Goal: Information Seeking & Learning: Learn about a topic

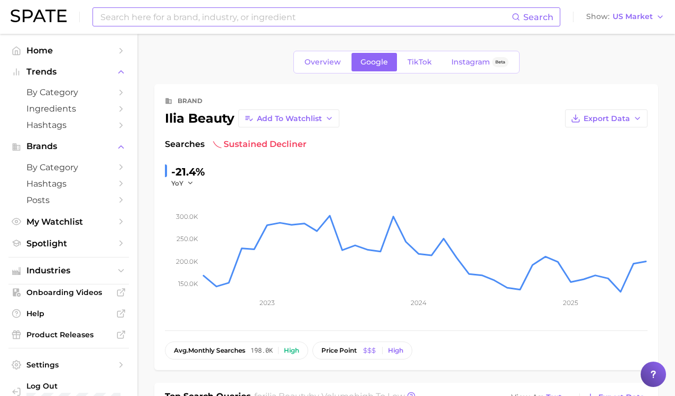
click at [129, 23] on input at bounding box center [305, 17] width 412 height 18
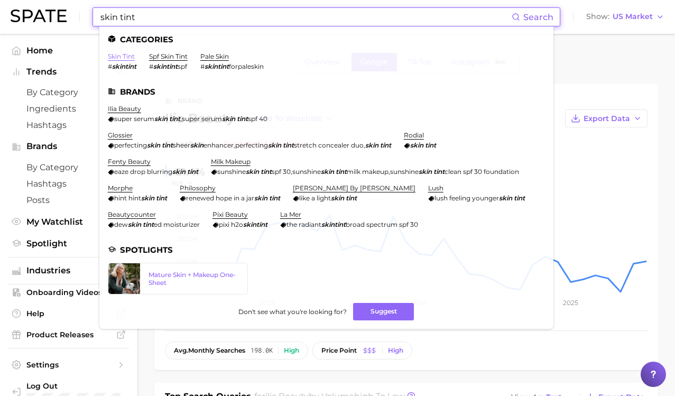
type input "skin tint"
click at [121, 55] on link "skin tint" at bounding box center [121, 56] width 27 height 8
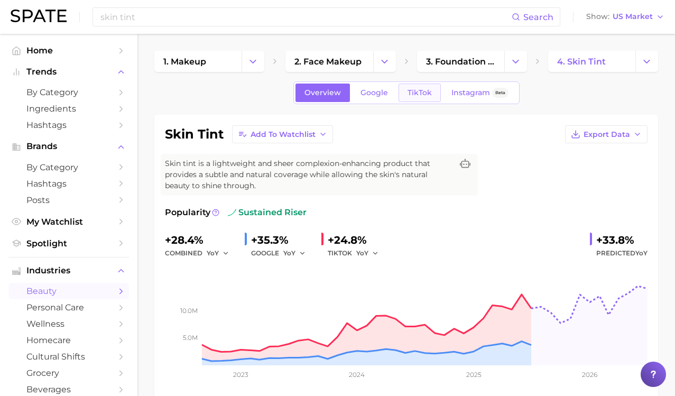
click at [407, 88] on link "TikTok" at bounding box center [419, 92] width 42 height 18
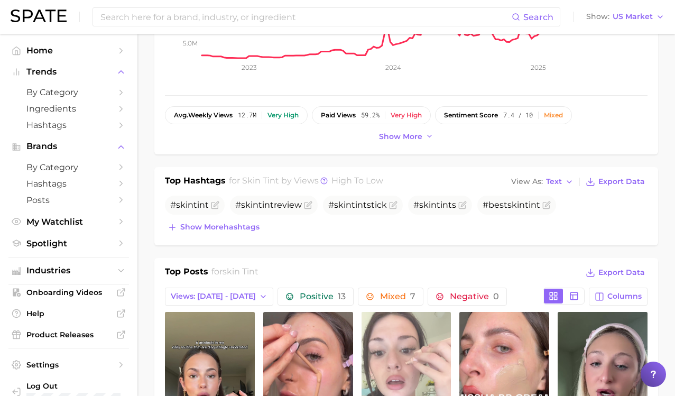
scroll to position [293, 0]
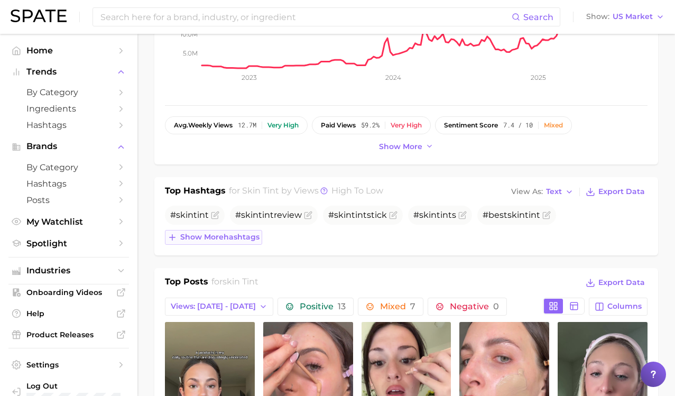
click at [221, 235] on span "Show more hashtags" at bounding box center [219, 236] width 79 height 9
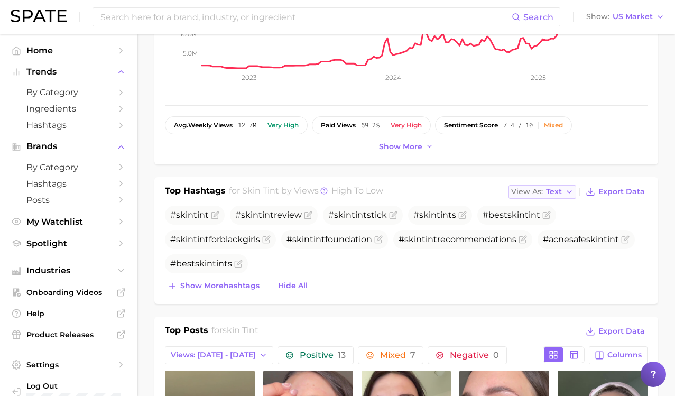
click at [548, 192] on span "Text" at bounding box center [554, 192] width 16 height 6
click at [545, 231] on span "Table" at bounding box center [536, 227] width 21 height 9
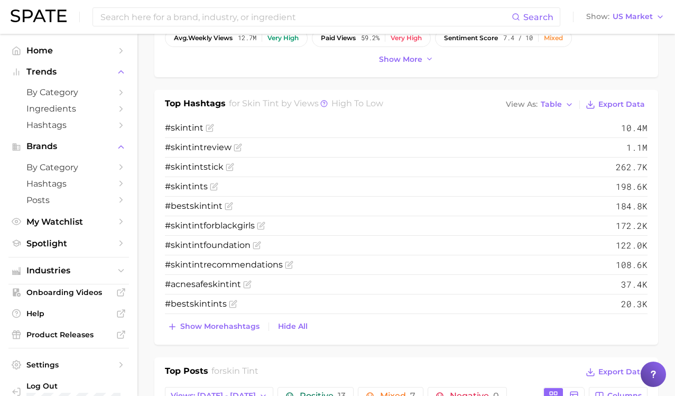
scroll to position [417, 0]
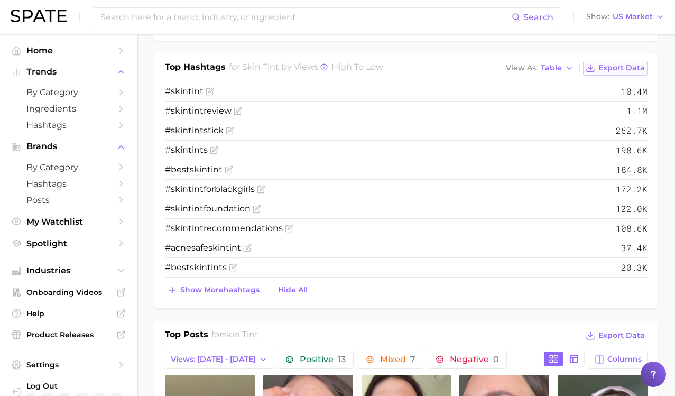
click at [630, 64] on span "Export Data" at bounding box center [621, 67] width 46 height 9
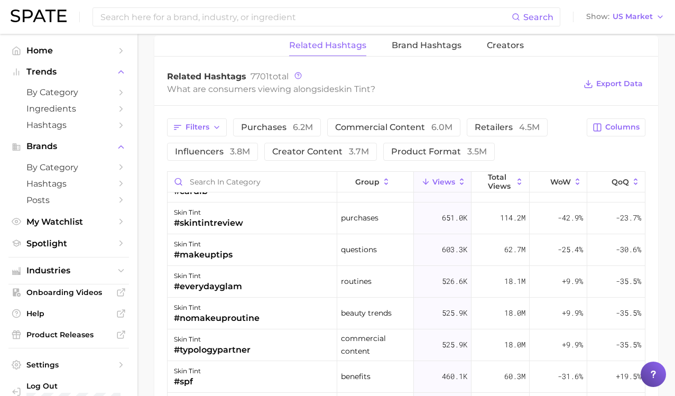
scroll to position [230, 0]
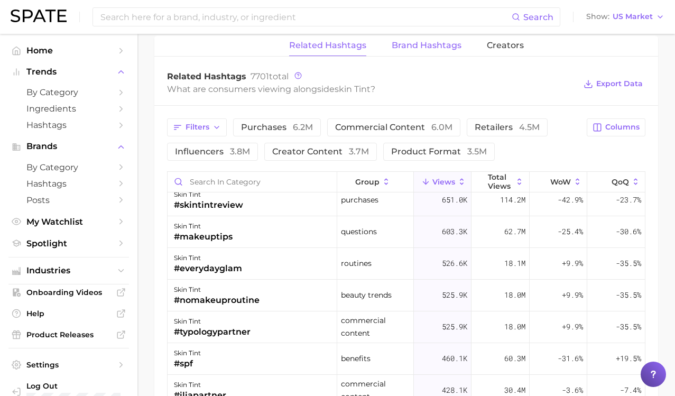
click at [436, 44] on span "Brand Hashtags" at bounding box center [426, 46] width 70 height 10
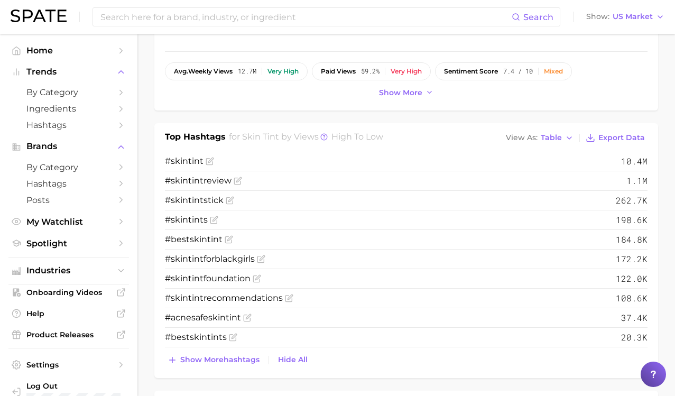
scroll to position [348, 0]
click at [245, 360] on span "Show more hashtags" at bounding box center [219, 358] width 79 height 9
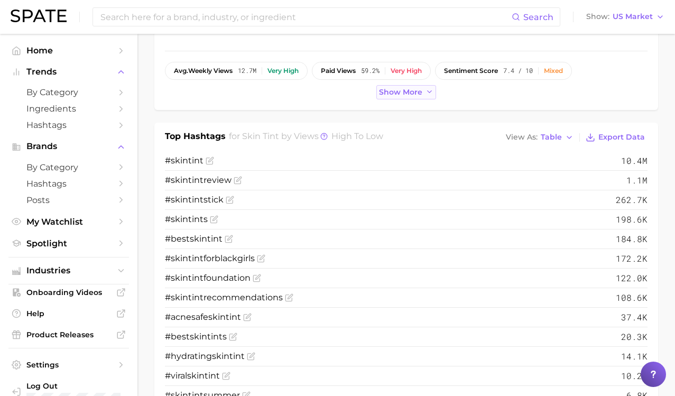
click at [377, 93] on button "Show more" at bounding box center [406, 92] width 60 height 14
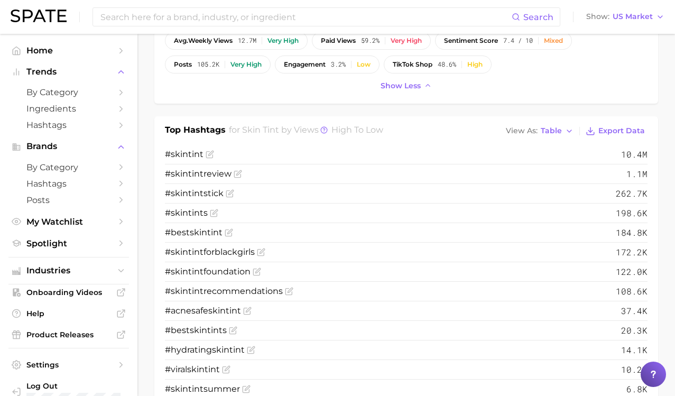
scroll to position [377, 0]
click at [322, 132] on icon at bounding box center [323, 130] width 7 height 7
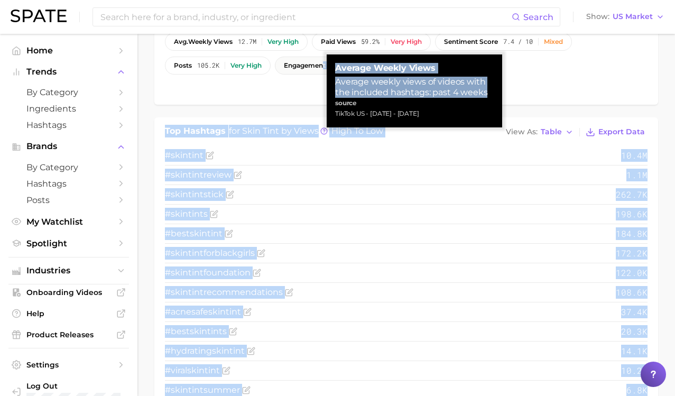
drag, startPoint x: 487, startPoint y: 92, endPoint x: 324, endPoint y: 67, distance: 164.7
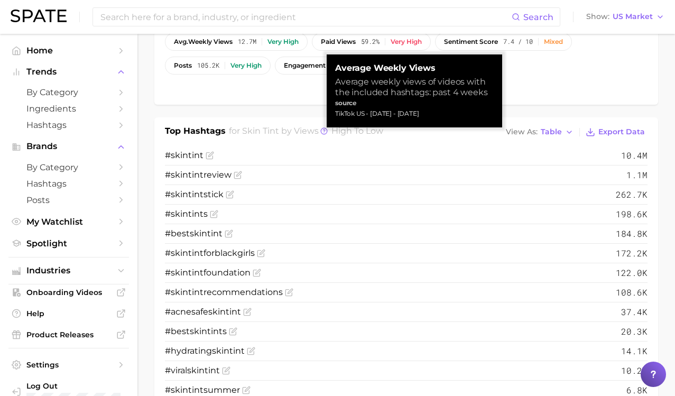
click at [428, 110] on div "TikTok US - [DATE] - [DATE]" at bounding box center [414, 113] width 158 height 11
drag, startPoint x: 455, startPoint y: 112, endPoint x: 340, endPoint y: 61, distance: 126.3
click at [340, 61] on div "Average Weekly Views Average weekly views of videos with the included hashtags:…" at bounding box center [413, 90] width 175 height 73
copy div "Average Weekly Views Average weekly views of videos with the included hashtags:…"
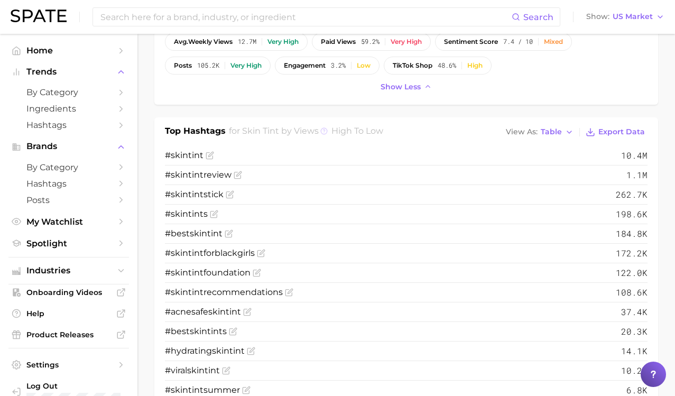
click at [322, 132] on icon at bounding box center [323, 130] width 7 height 7
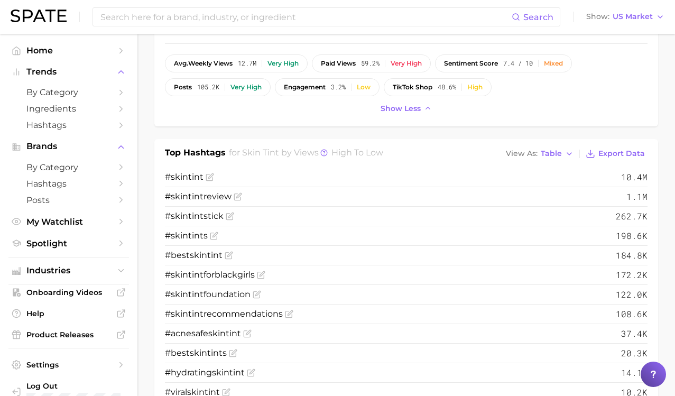
scroll to position [354, 0]
click at [182, 16] on input at bounding box center [305, 17] width 412 height 18
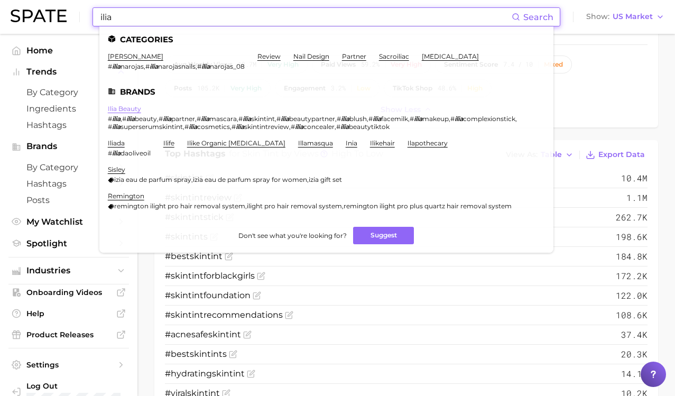
type input "ilia"
click at [123, 108] on link "ilia beauty" at bounding box center [124, 109] width 33 height 8
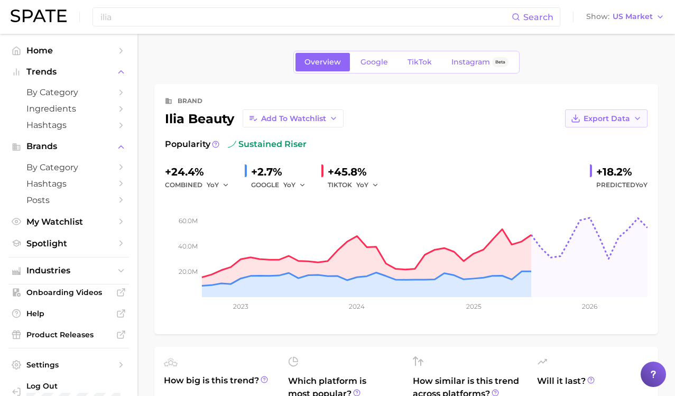
click at [588, 122] on span "Export Data" at bounding box center [606, 118] width 46 height 9
click at [588, 155] on span "Time Series Image" at bounding box center [584, 157] width 71 height 9
click at [374, 184] on icon "button" at bounding box center [374, 184] width 7 height 7
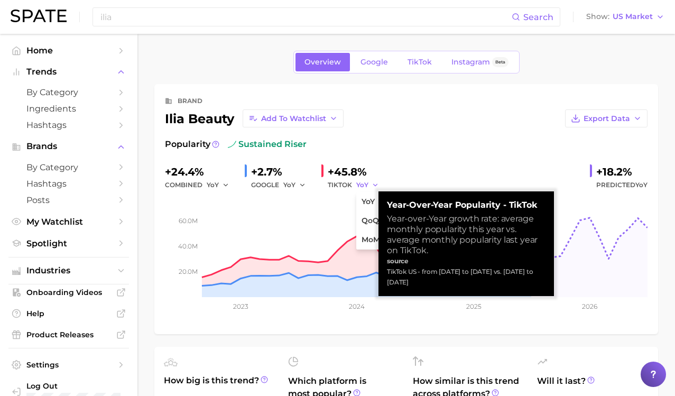
click at [374, 184] on icon "button" at bounding box center [374, 184] width 7 height 7
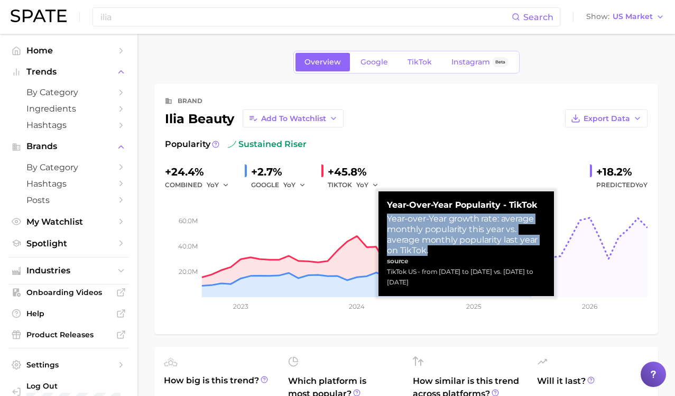
drag, startPoint x: 459, startPoint y: 250, endPoint x: 386, endPoint y: 215, distance: 81.3
click at [386, 215] on div "Year-over-Year Popularity - TikTok Year-over-Year growth rate: average monthly …" at bounding box center [465, 243] width 175 height 105
copy div "Year-over-Year growth rate: average monthly popularity this year vs. average mo…"
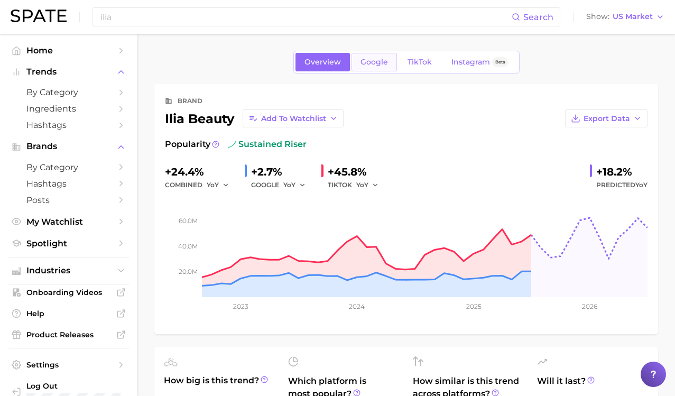
click at [376, 65] on span "Google" at bounding box center [373, 62] width 27 height 9
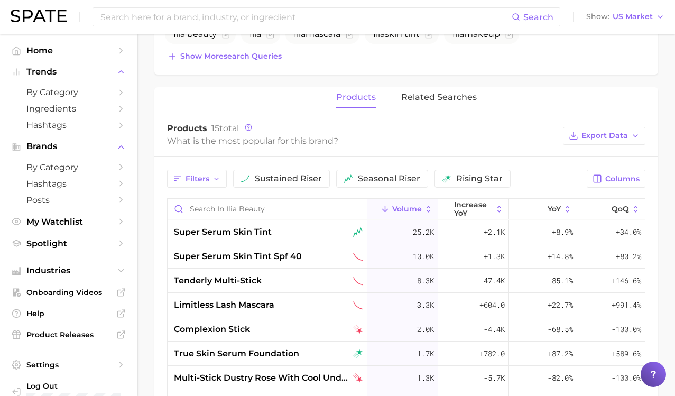
scroll to position [418, 0]
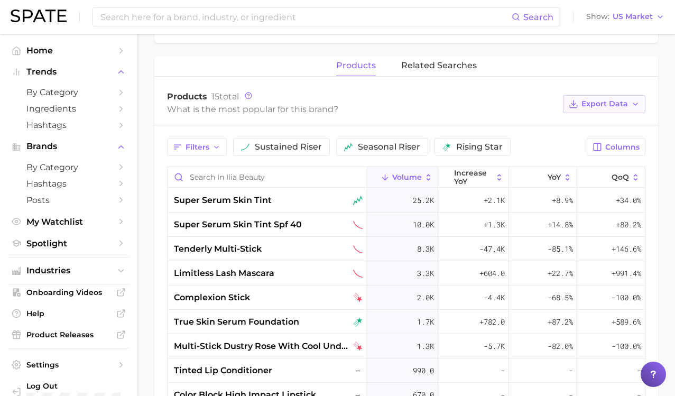
click at [595, 99] on span "Export Data" at bounding box center [604, 103] width 46 height 9
click at [600, 126] on span "Table Data CSV" at bounding box center [576, 123] width 58 height 9
click at [249, 96] on icon at bounding box center [248, 95] width 7 height 7
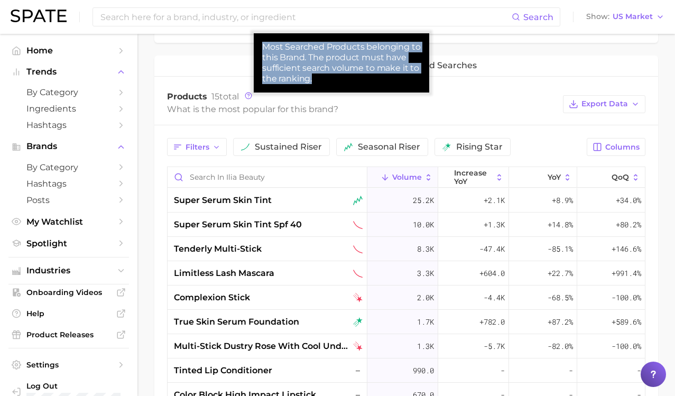
drag, startPoint x: 314, startPoint y: 73, endPoint x: 260, endPoint y: 45, distance: 61.2
click at [260, 45] on div "Most Searched Products belonging to this Brand. The product must have sufficien…" at bounding box center [341, 62] width 175 height 59
copy div "Most Searched Products belonging to this Brand. The product must have sufficien…"
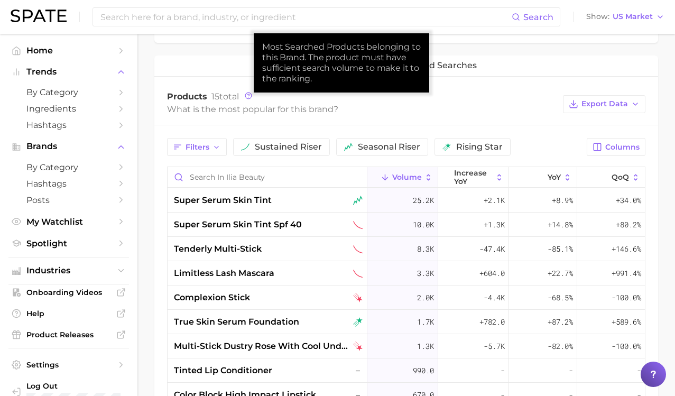
click at [215, 85] on div "Products 15 total What is the most popular for this brand? Export Data" at bounding box center [405, 104] width 503 height 42
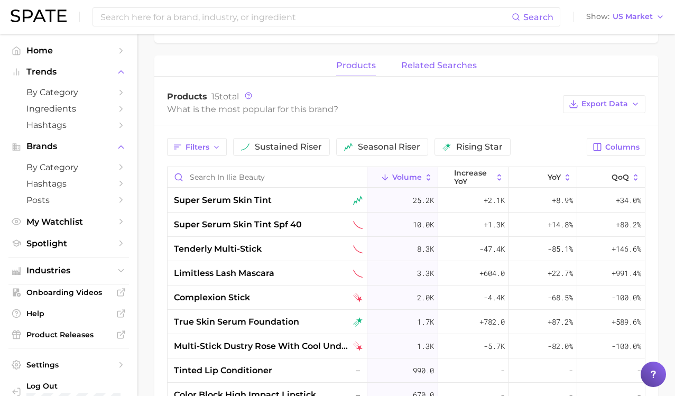
click at [428, 73] on button "related searches" at bounding box center [439, 65] width 76 height 21
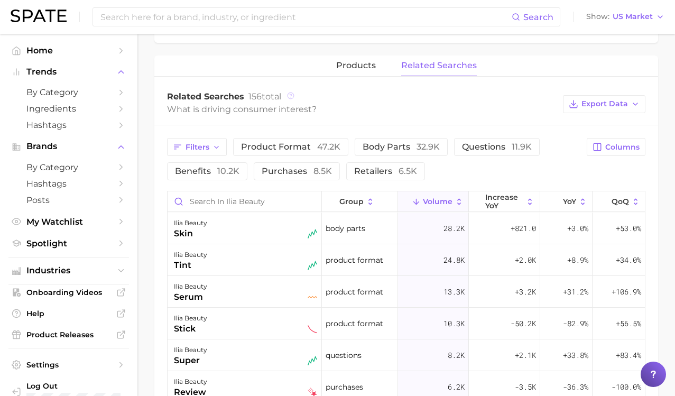
click at [292, 95] on icon at bounding box center [290, 95] width 7 height 7
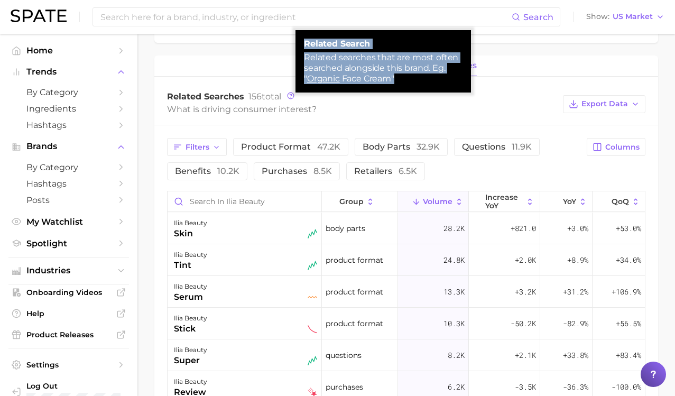
drag, startPoint x: 417, startPoint y: 83, endPoint x: 299, endPoint y: 44, distance: 123.8
click at [299, 44] on div "Related search Related searches that are most often searched alongside this bra…" at bounding box center [382, 61] width 175 height 62
copy div "Related search Related searches that are most often searched alongside this bra…"
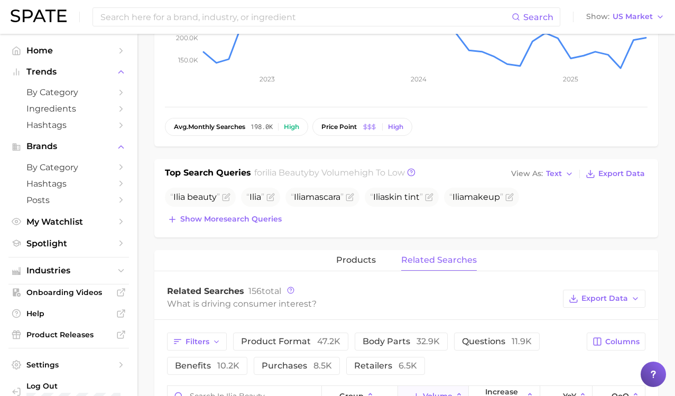
scroll to position [0, 0]
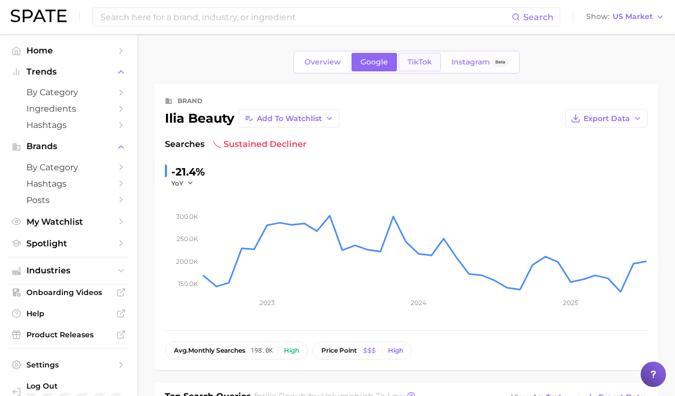
click at [423, 63] on span "TikTok" at bounding box center [419, 62] width 24 height 9
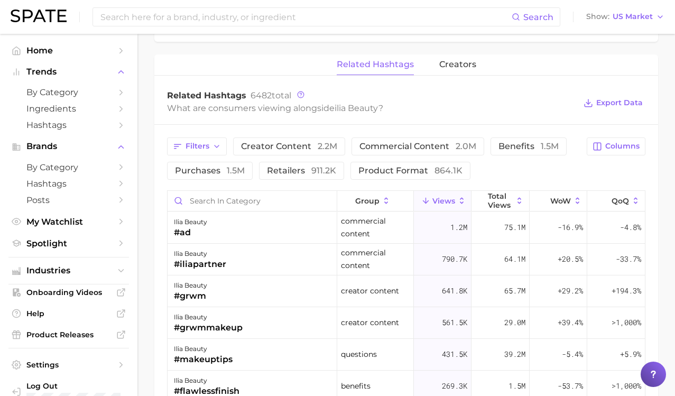
scroll to position [742, 0]
click at [224, 145] on button "Filters" at bounding box center [197, 147] width 60 height 18
click at [367, 126] on div "Filters creator content 2.2m commercial content 2.0m benefits 1.5m purchases 1.…" at bounding box center [405, 363] width 503 height 474
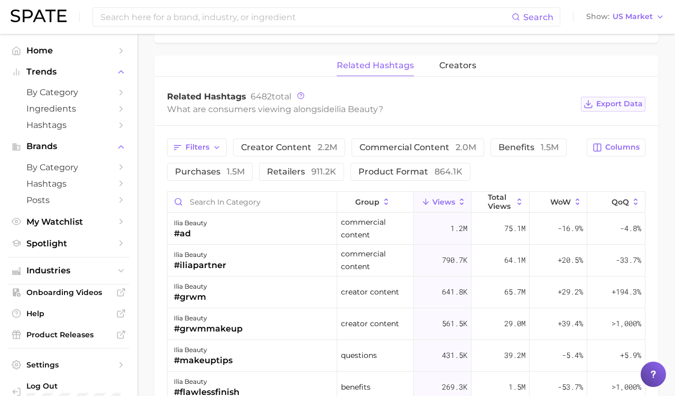
click at [593, 105] on icon at bounding box center [588, 104] width 10 height 10
click at [623, 148] on span "Columns" at bounding box center [622, 147] width 34 height 9
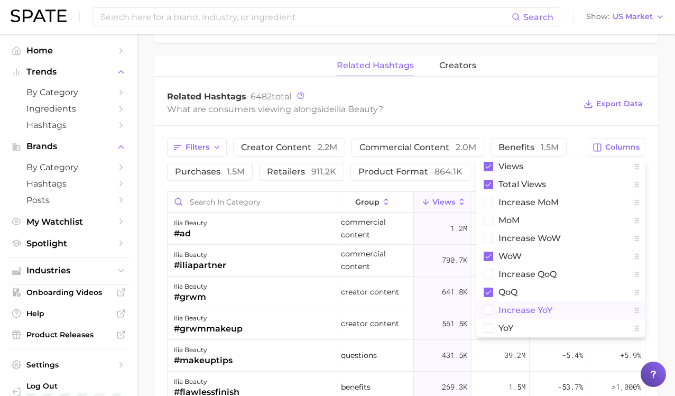
click at [489, 308] on rect at bounding box center [488, 309] width 9 height 9
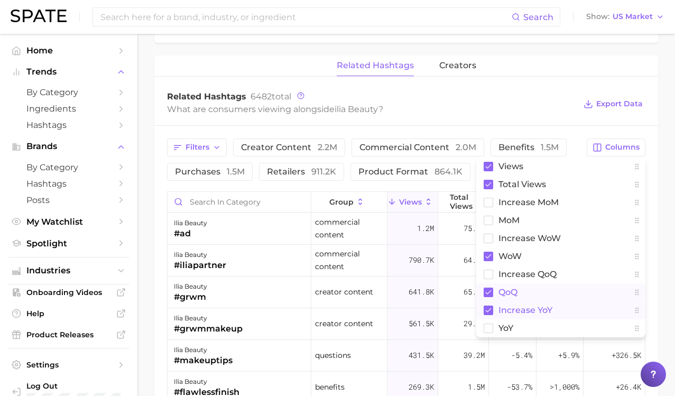
click at [489, 288] on rect at bounding box center [488, 292] width 10 height 10
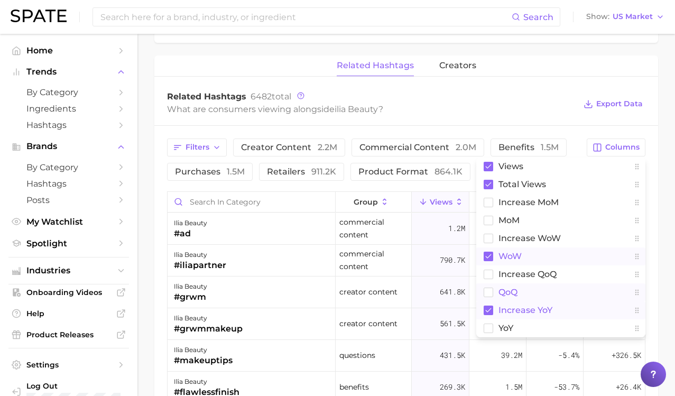
click at [489, 257] on rect at bounding box center [488, 256] width 10 height 10
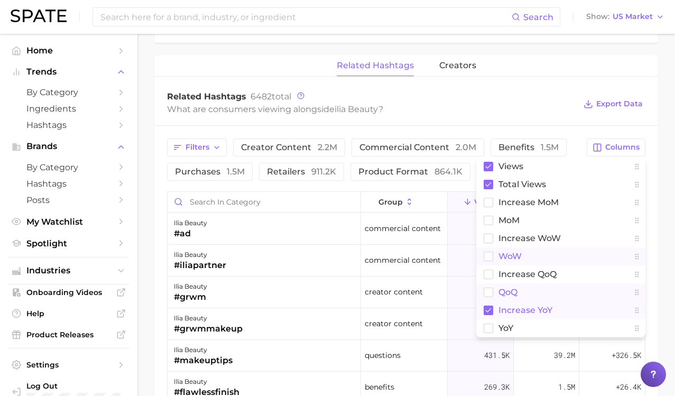
click at [431, 120] on div "Related Hashtags 6482 total What are consumers viewing alongside ilia beauty ? …" at bounding box center [405, 104] width 503 height 42
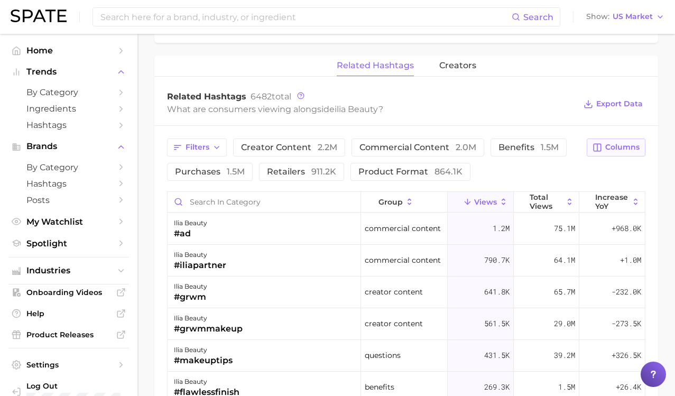
click at [623, 150] on span "Columns" at bounding box center [622, 147] width 34 height 9
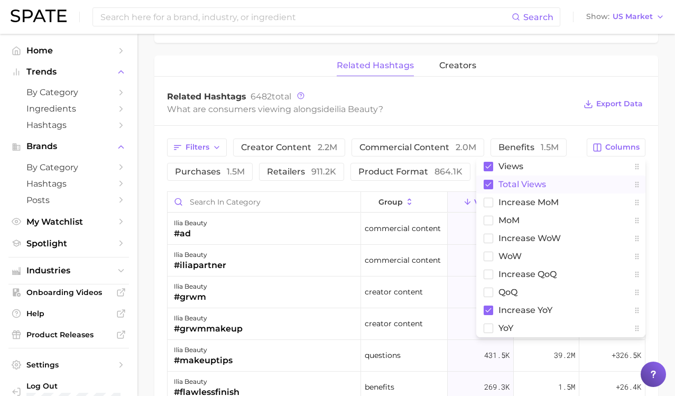
click at [501, 187] on span "Total Views" at bounding box center [522, 184] width 48 height 9
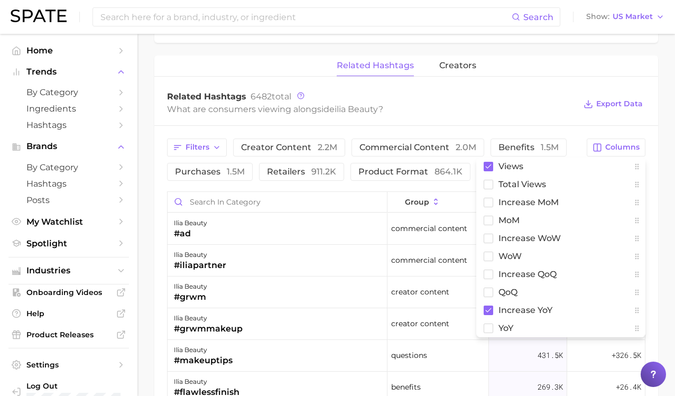
click at [532, 69] on div "related hashtags creators" at bounding box center [405, 65] width 503 height 21
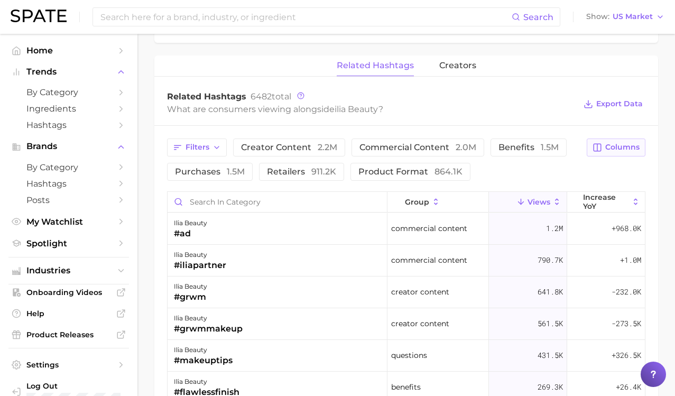
click at [617, 145] on span "Columns" at bounding box center [622, 147] width 34 height 9
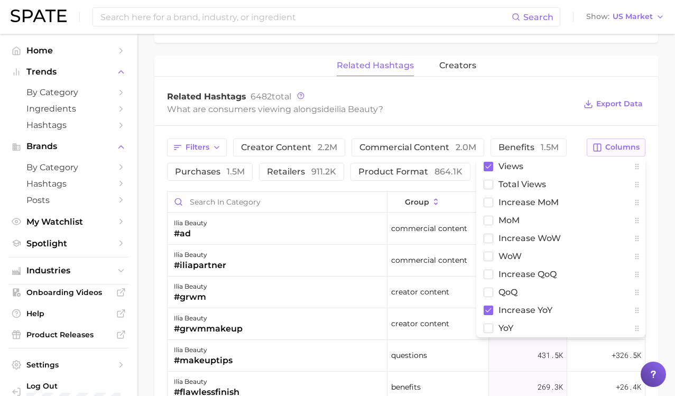
click at [617, 145] on span "Columns" at bounding box center [622, 147] width 34 height 9
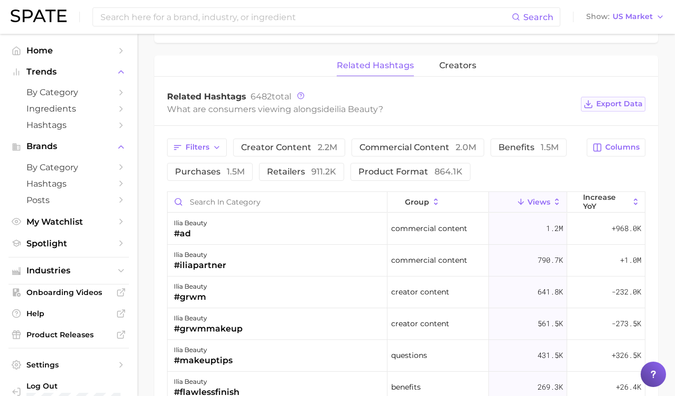
click at [595, 106] on button "Export Data" at bounding box center [612, 104] width 64 height 15
click at [302, 97] on icon at bounding box center [300, 95] width 7 height 7
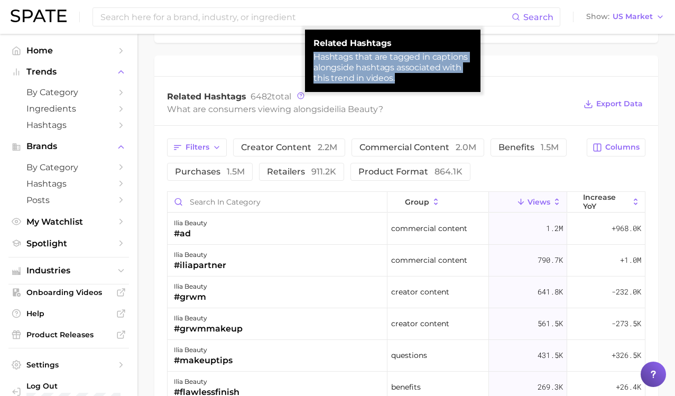
drag, startPoint x: 413, startPoint y: 76, endPoint x: 311, endPoint y: 52, distance: 105.2
click at [311, 52] on div "related hashtags Hashtags that are tagged in captions alongside hashtags associ…" at bounding box center [392, 61] width 175 height 62
copy div "Hashtags that are tagged in captions alongside hashtags associated with this tr…"
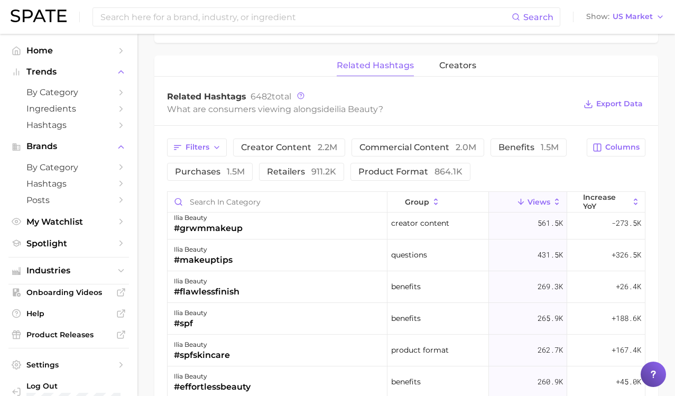
scroll to position [97, 0]
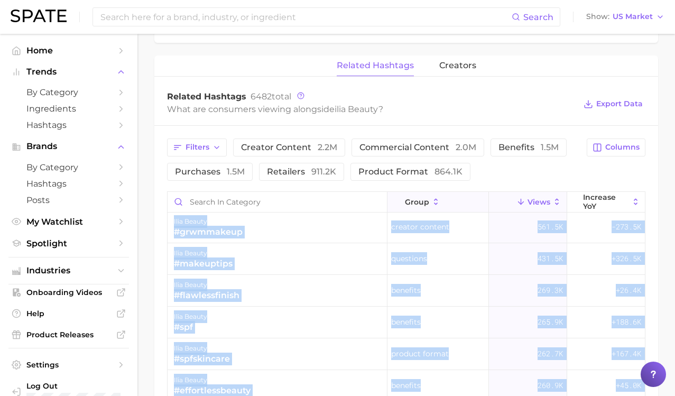
drag, startPoint x: 475, startPoint y: 156, endPoint x: 457, endPoint y: 200, distance: 47.1
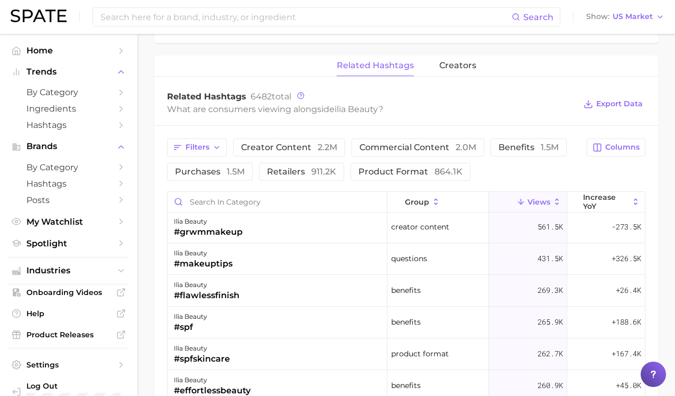
click at [560, 170] on div "Filters creator content 2.2m commercial content 2.0m benefits 1.5m purchases 1.…" at bounding box center [373, 159] width 413 height 42
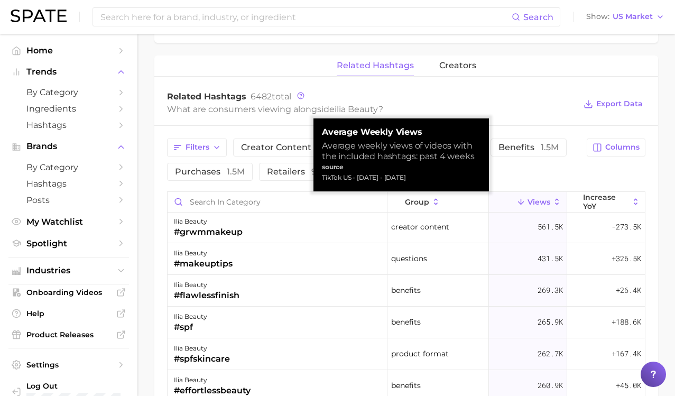
drag, startPoint x: 448, startPoint y: 180, endPoint x: 323, endPoint y: 132, distance: 133.9
click at [323, 132] on div "Average Weekly Views Average weekly views of videos with the included hashtags:…" at bounding box center [401, 155] width 158 height 56
copy div "Average Weekly Views Average weekly views of videos with the included hashtags:…"
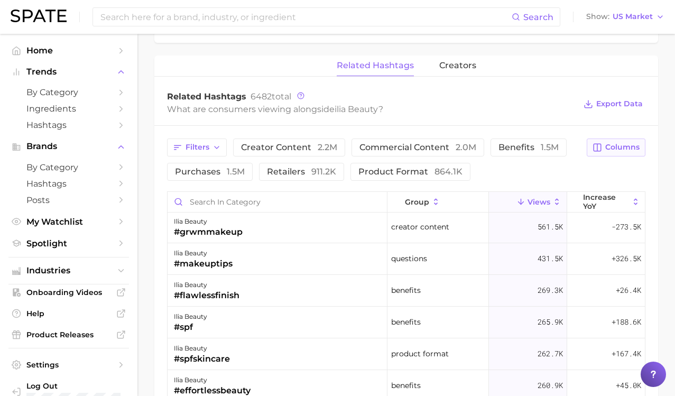
click at [625, 149] on span "Columns" at bounding box center [622, 147] width 34 height 9
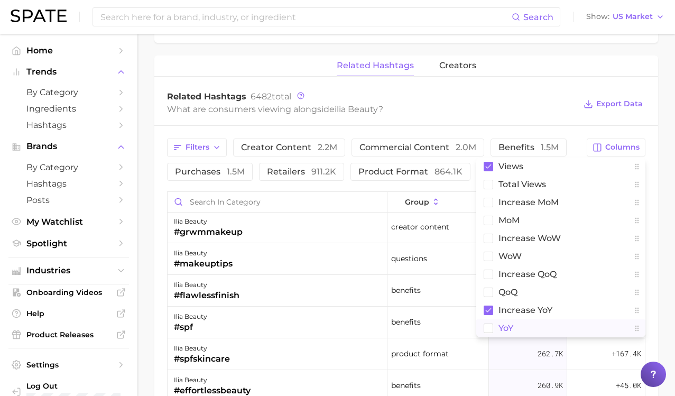
click at [507, 325] on span "YoY" at bounding box center [505, 327] width 15 height 9
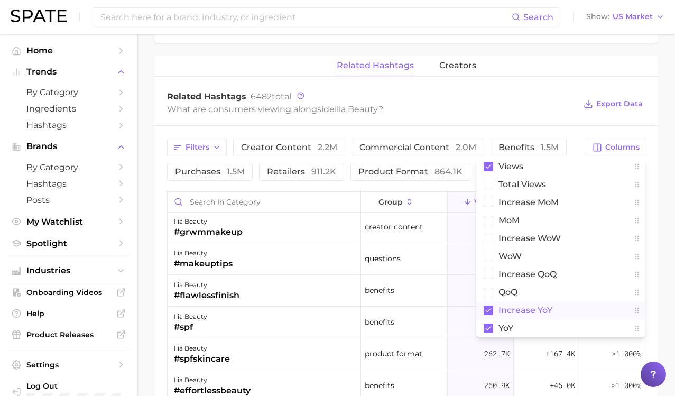
click at [522, 306] on span "increase YoY" at bounding box center [525, 309] width 54 height 9
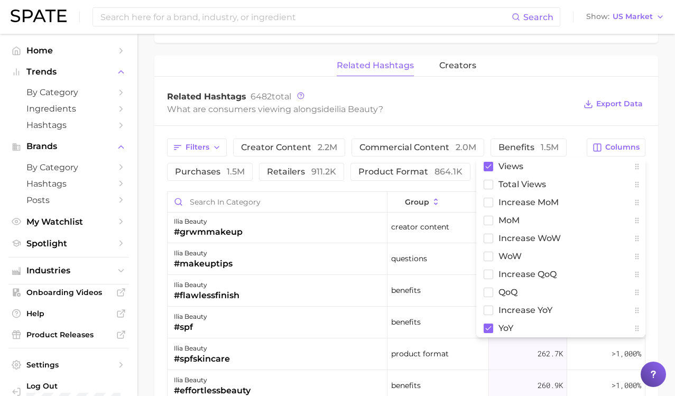
click at [483, 99] on div "Related Hashtags 6482 total" at bounding box center [371, 96] width 408 height 11
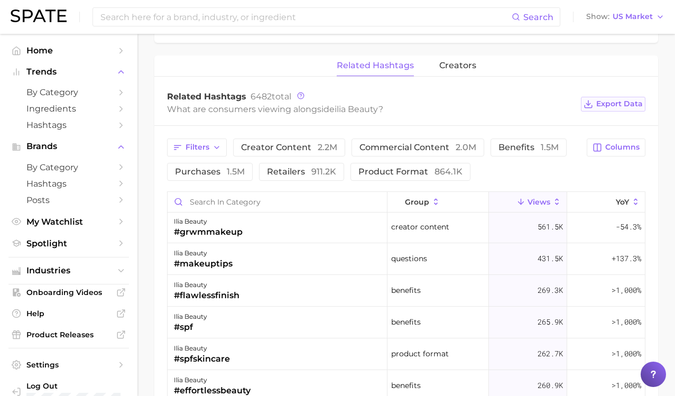
click at [615, 102] on span "Export Data" at bounding box center [619, 103] width 46 height 9
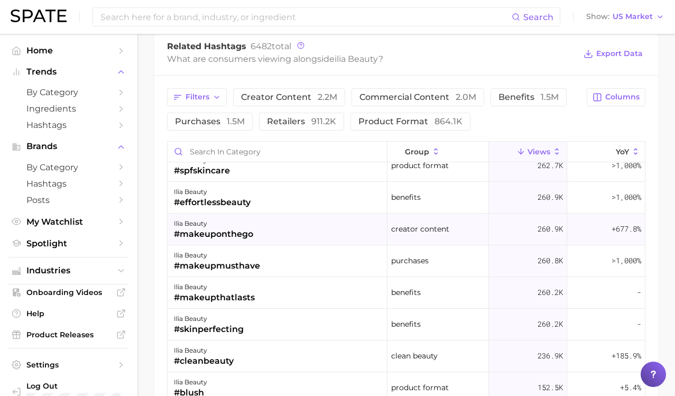
scroll to position [233, 0]
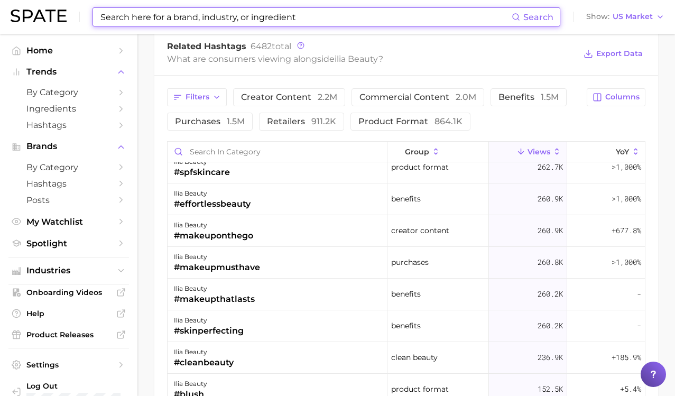
click at [263, 13] on input at bounding box center [305, 17] width 412 height 18
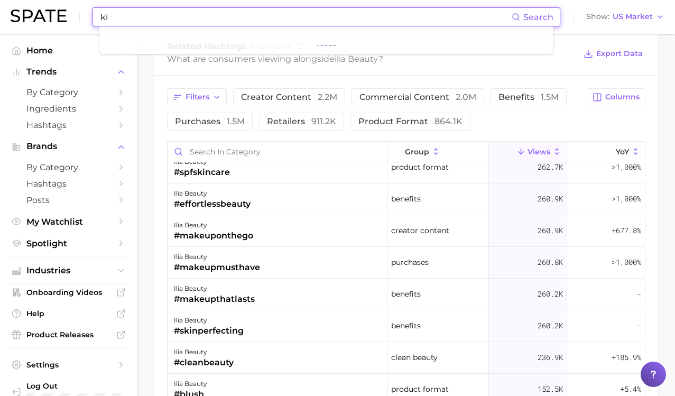
type input "k"
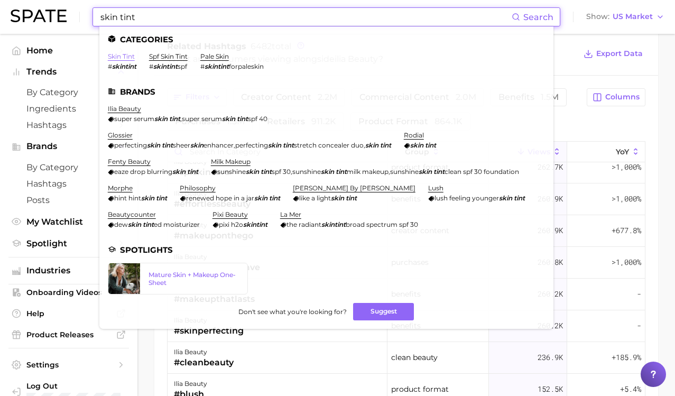
type input "skin tint"
click at [128, 56] on link "skin tint" at bounding box center [121, 56] width 27 height 8
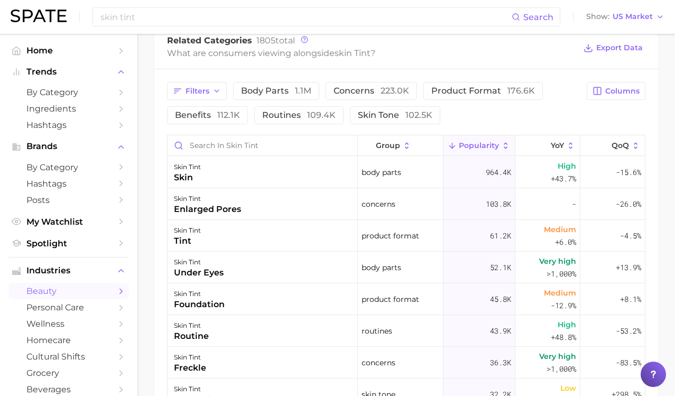
scroll to position [537, 0]
click at [604, 91] on button "Columns" at bounding box center [615, 90] width 59 height 18
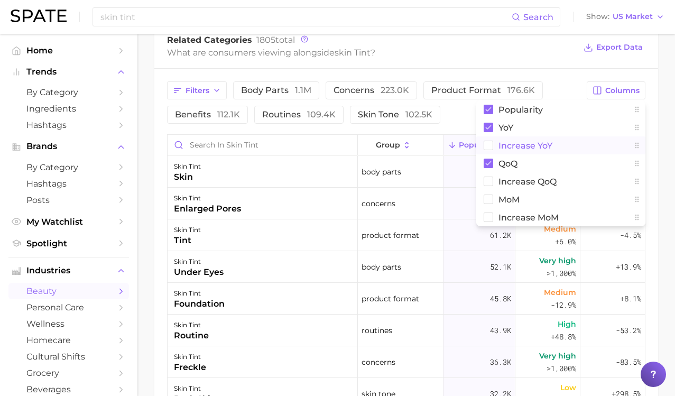
click at [513, 149] on span "Increase YoY" at bounding box center [525, 145] width 54 height 9
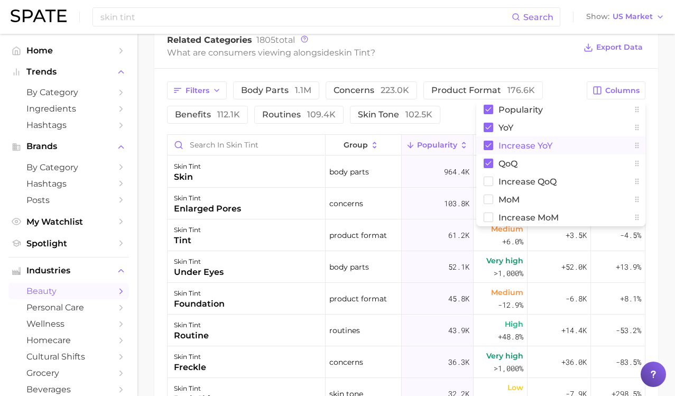
click at [513, 149] on span "Increase YoY" at bounding box center [525, 145] width 54 height 9
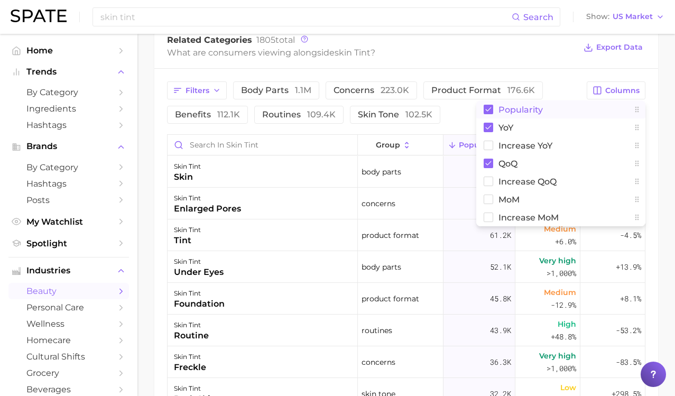
click at [518, 113] on span "Popularity" at bounding box center [520, 109] width 44 height 9
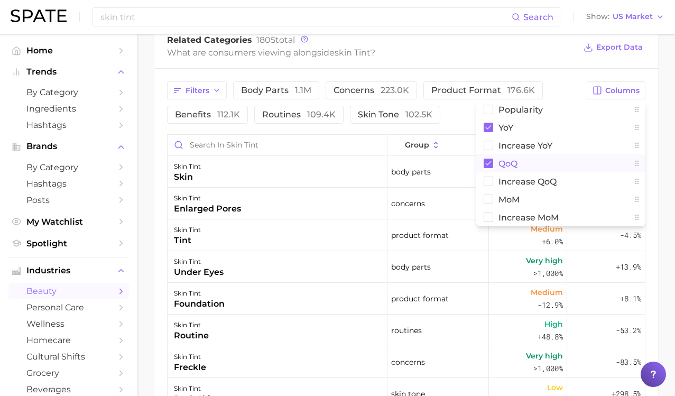
click at [522, 163] on button "QoQ" at bounding box center [560, 163] width 169 height 18
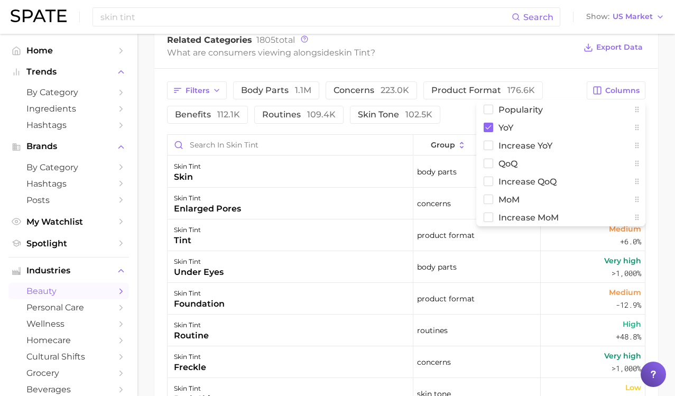
click at [413, 127] on div "Filters body parts 1.1m concerns 223.0k product format 176.6k benefits 112.1k r…" at bounding box center [405, 306] width 503 height 474
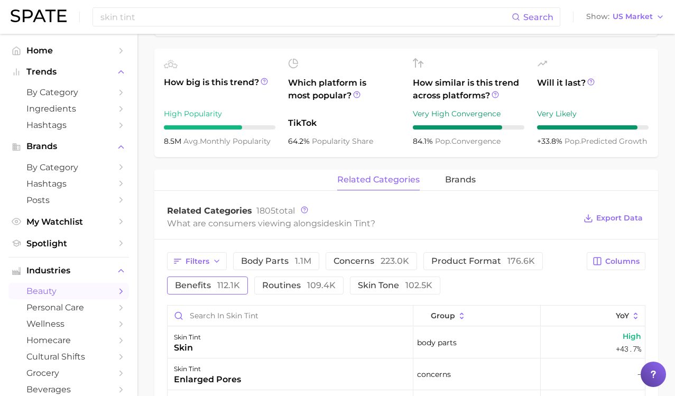
scroll to position [0, 0]
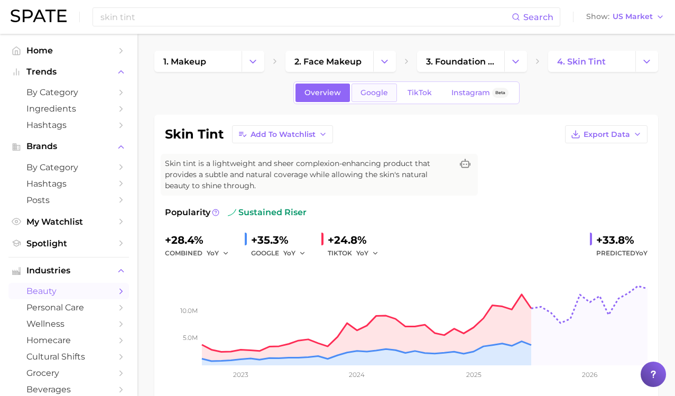
click at [368, 87] on link "Google" at bounding box center [373, 92] width 45 height 18
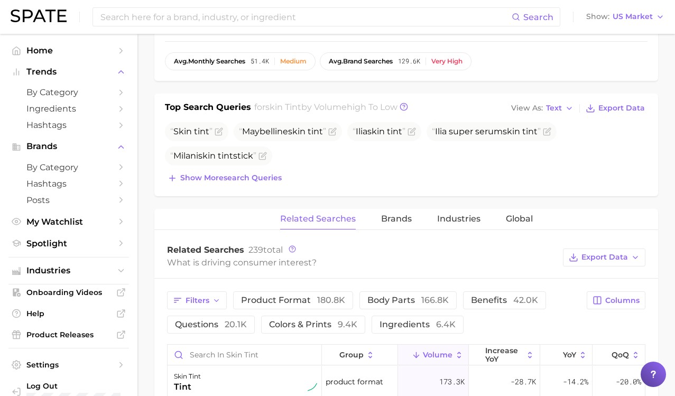
scroll to position [524, 0]
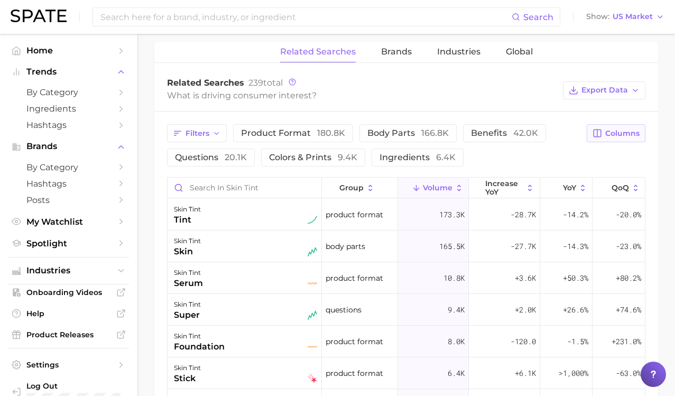
click at [611, 132] on span "Columns" at bounding box center [622, 133] width 34 height 9
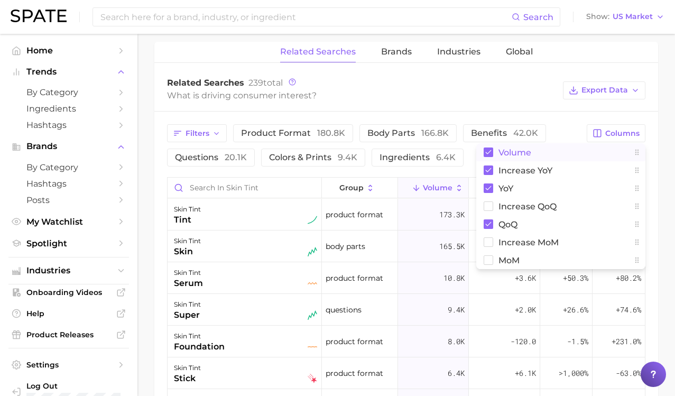
click at [556, 151] on button "Volume" at bounding box center [560, 152] width 169 height 18
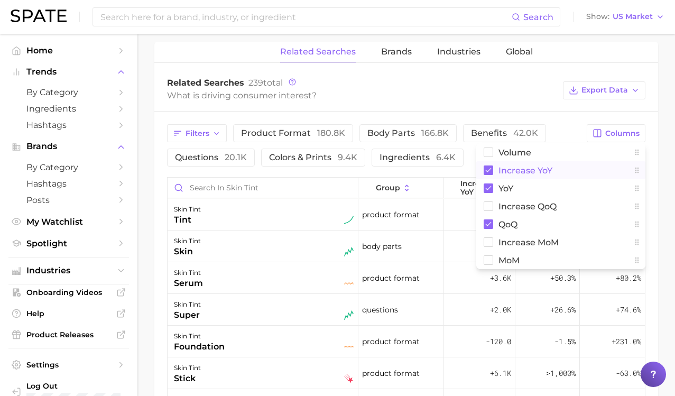
click at [547, 174] on span "increase YoY" at bounding box center [525, 170] width 54 height 9
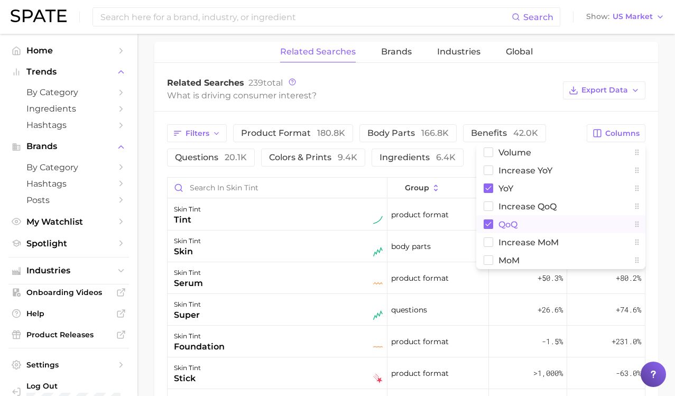
click at [544, 230] on button "QoQ" at bounding box center [560, 224] width 169 height 18
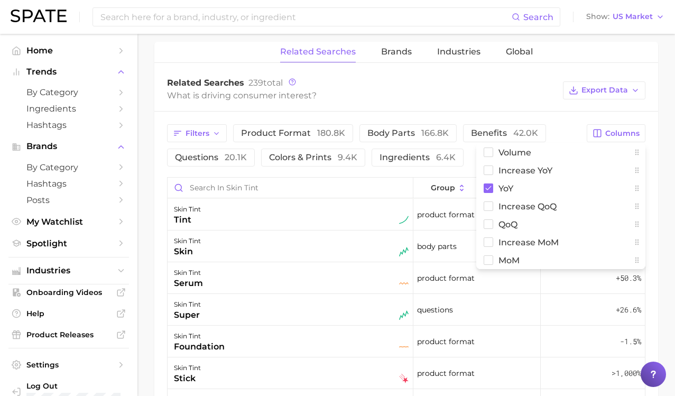
click at [537, 81] on div "Related Searches 239 total" at bounding box center [362, 83] width 390 height 11
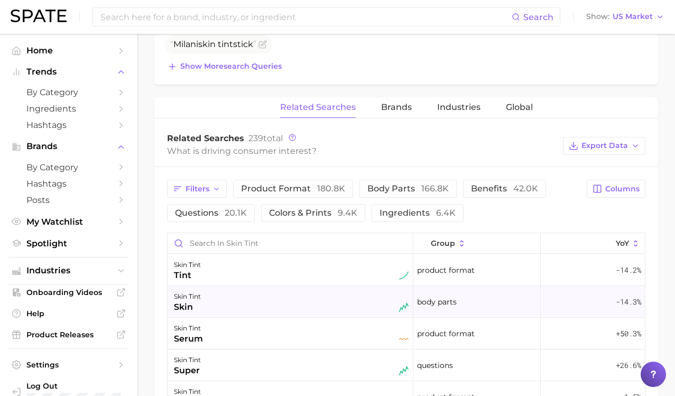
scroll to position [449, 0]
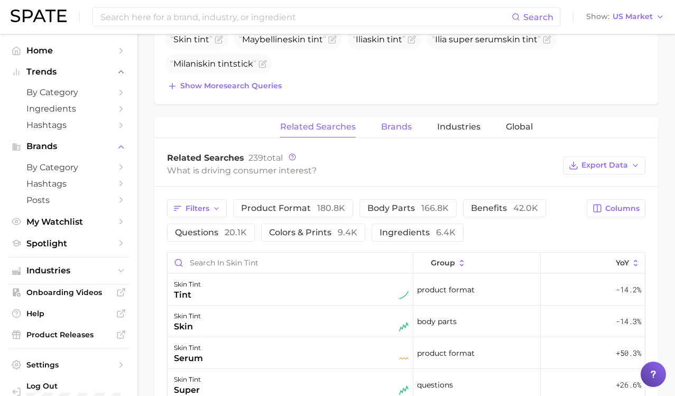
click at [400, 127] on span "Brands" at bounding box center [396, 127] width 31 height 10
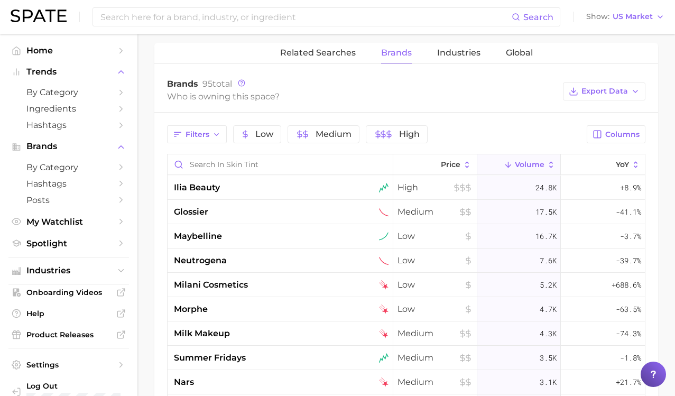
scroll to position [522, 0]
click at [331, 60] on button "Related Searches" at bounding box center [318, 53] width 76 height 21
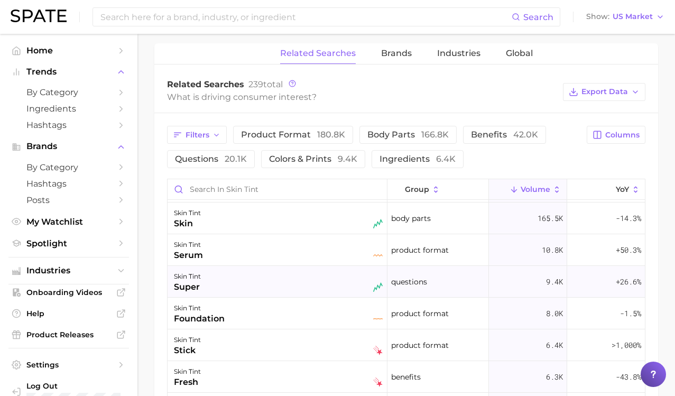
scroll to position [0, 0]
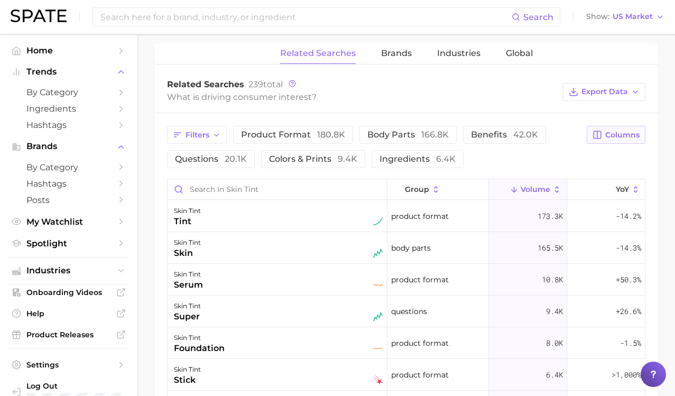
click at [622, 131] on span "Columns" at bounding box center [622, 134] width 34 height 9
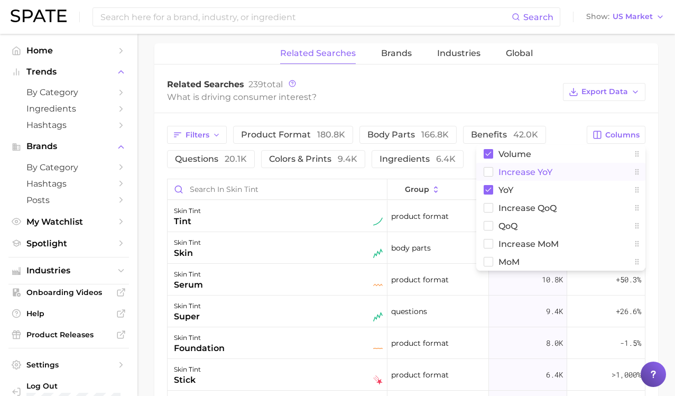
click at [531, 167] on span "increase YoY" at bounding box center [525, 171] width 54 height 9
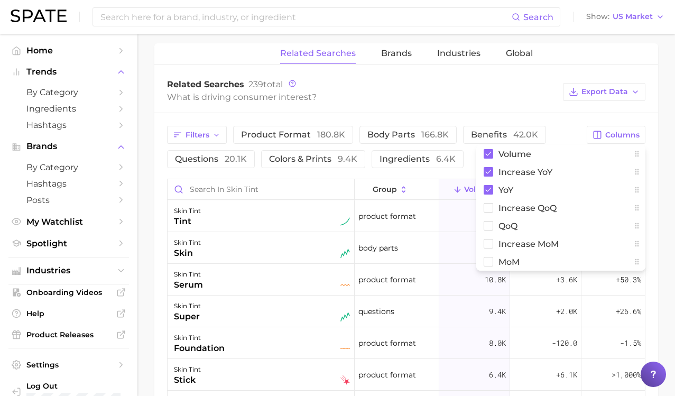
click at [539, 101] on div "What is driving consumer interest?" at bounding box center [362, 97] width 390 height 14
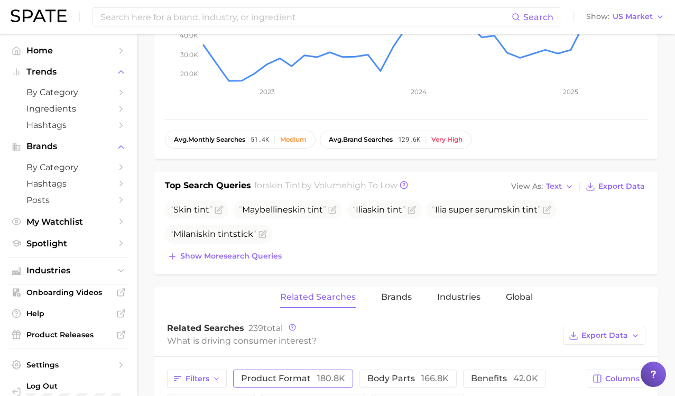
scroll to position [278, 0]
click at [558, 187] on span "Text" at bounding box center [554, 187] width 16 height 6
click at [558, 220] on button "Table" at bounding box center [566, 223] width 116 height 19
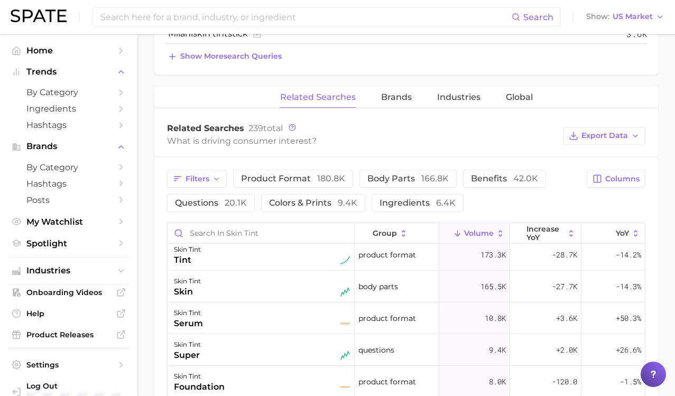
scroll to position [0, 0]
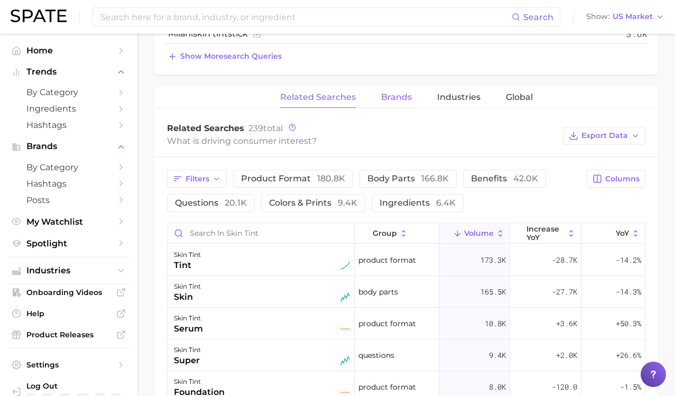
click at [386, 103] on button "Brands" at bounding box center [396, 97] width 31 height 21
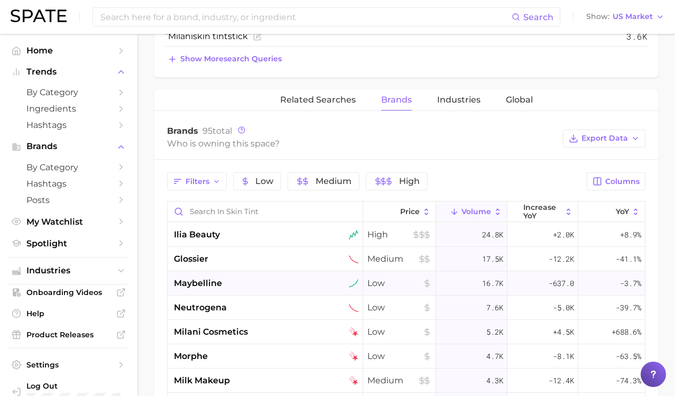
scroll to position [531, 0]
click at [245, 131] on icon at bounding box center [241, 129] width 7 height 7
drag, startPoint x: 381, startPoint y: 117, endPoint x: 264, endPoint y: 104, distance: 117.5
click at [261, 141] on div "Who is owning this space?" at bounding box center [362, 143] width 390 height 14
click at [242, 130] on icon at bounding box center [241, 129] width 2 height 2
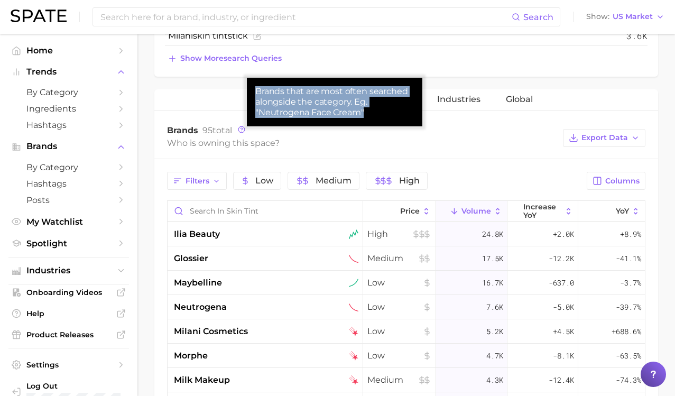
drag, startPoint x: 372, startPoint y: 117, endPoint x: 253, endPoint y: 93, distance: 121.7
click at [253, 93] on div "Brands that are most often searched alongside the category. Eg. " Neutrogena Fa…" at bounding box center [334, 102] width 175 height 49
copy div "Brands that are most often searched alongside the category. Eg. " Neutrogena Fa…"
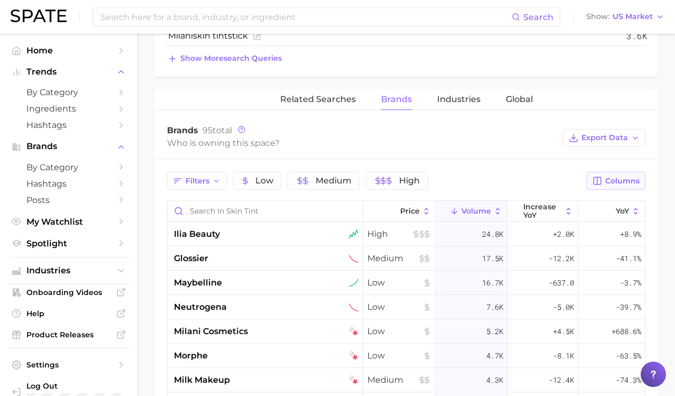
click at [631, 181] on span "Columns" at bounding box center [622, 180] width 34 height 9
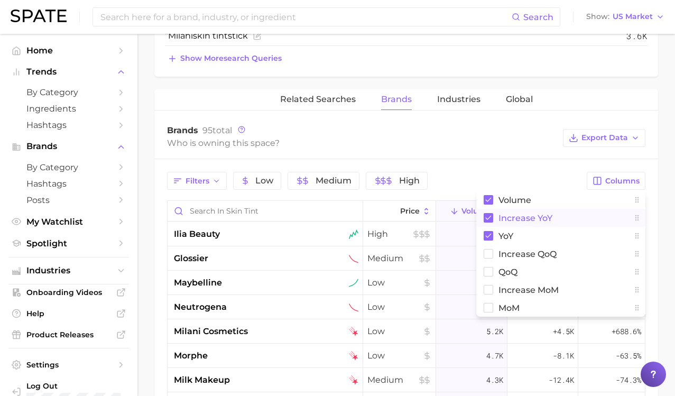
click at [520, 220] on span "increase YoY" at bounding box center [525, 217] width 54 height 9
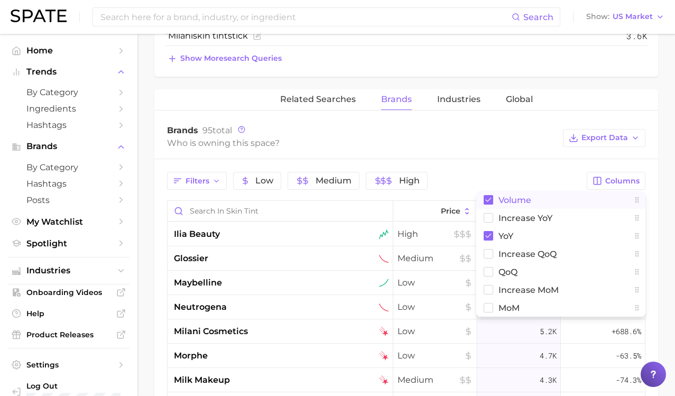
click at [511, 203] on span "Volume" at bounding box center [514, 199] width 33 height 9
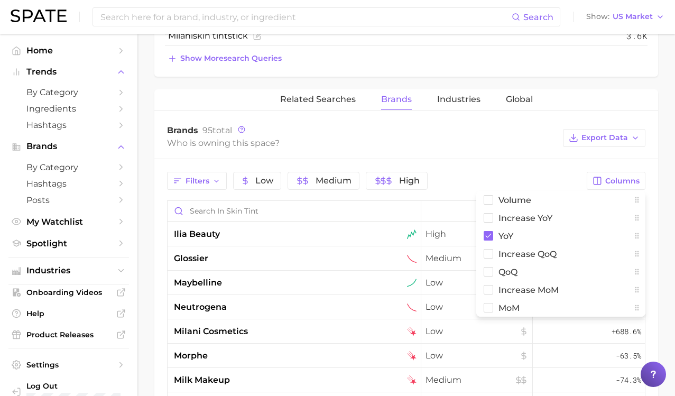
click at [507, 176] on div "Filters Low Medium High" at bounding box center [373, 181] width 413 height 18
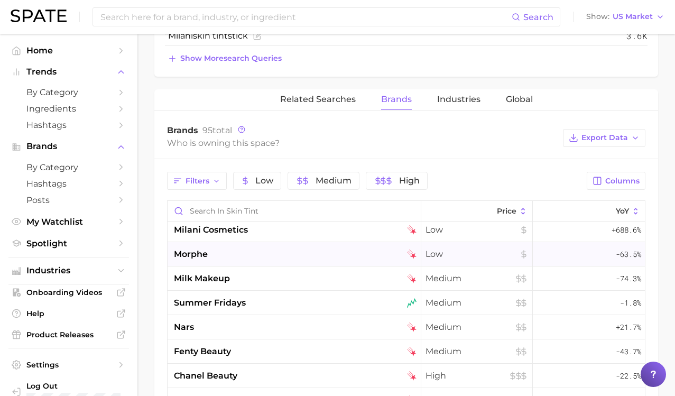
scroll to position [105, 0]
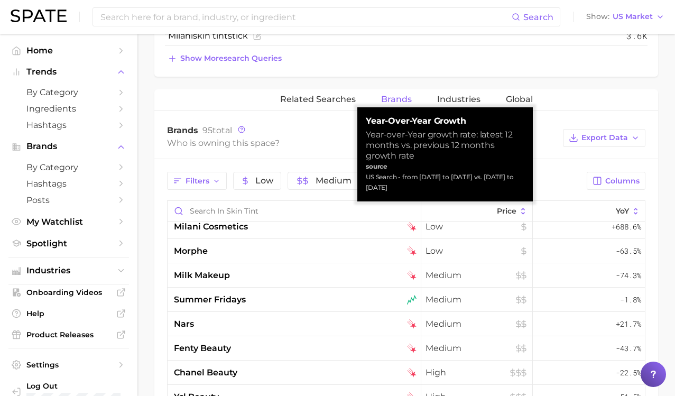
drag, startPoint x: 422, startPoint y: 190, endPoint x: 367, endPoint y: 115, distance: 92.7
click at [367, 115] on div "Year-over-Year growth Year-over-Year growth rate: latest 12 months vs. previous…" at bounding box center [444, 154] width 175 height 94
copy div "Year-over-Year growth Year-over-Year growth rate: latest 12 months vs. previous…"
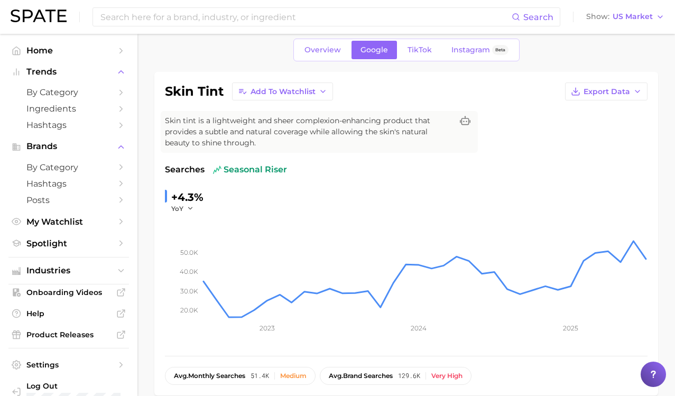
scroll to position [35, 0]
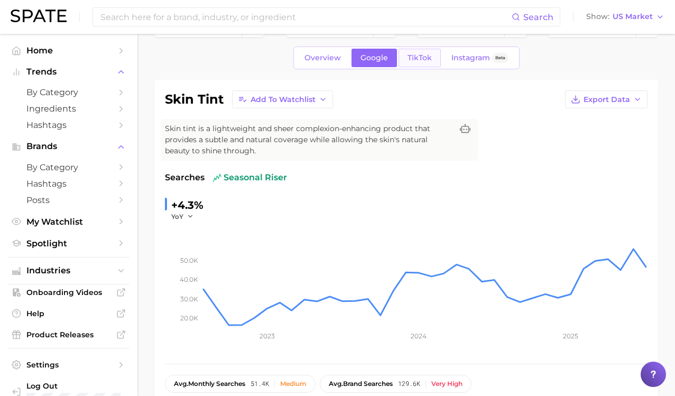
click at [422, 54] on span "TikTok" at bounding box center [419, 57] width 24 height 9
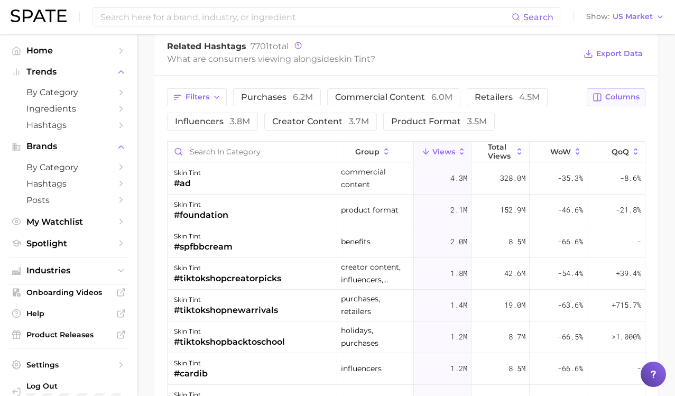
click at [622, 95] on span "Columns" at bounding box center [622, 96] width 34 height 9
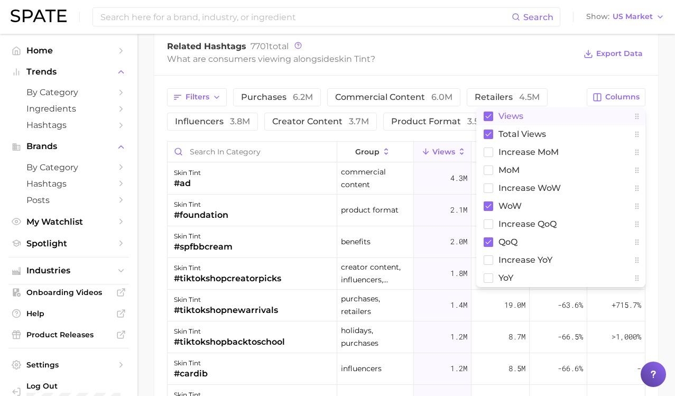
click at [533, 113] on button "Views" at bounding box center [560, 116] width 169 height 18
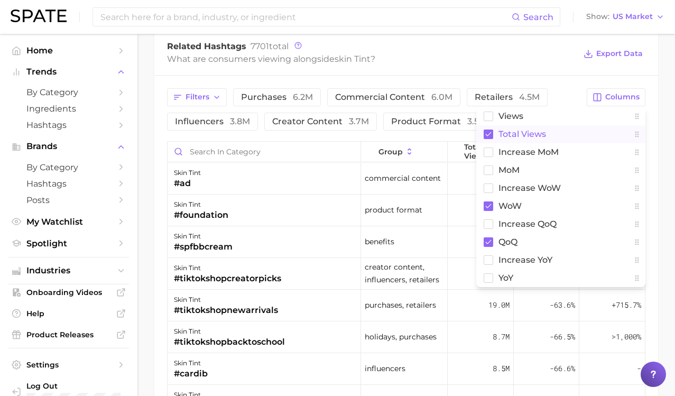
click at [534, 127] on button "Total Views" at bounding box center [560, 134] width 169 height 18
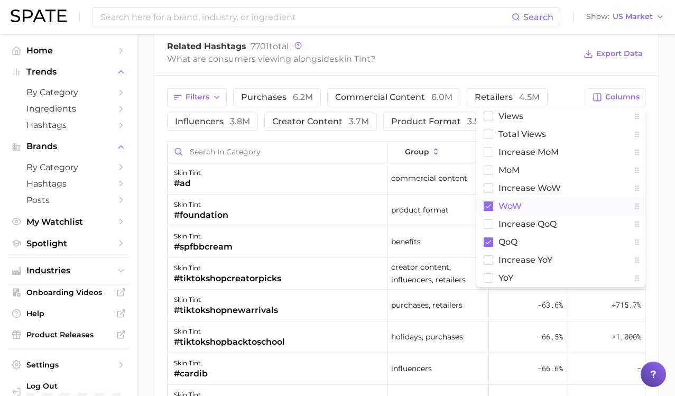
click at [530, 206] on button "WoW" at bounding box center [560, 206] width 169 height 18
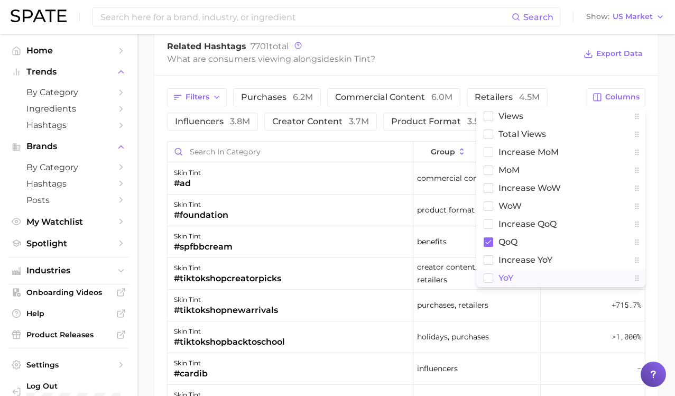
click at [530, 270] on button "YoY" at bounding box center [560, 278] width 169 height 18
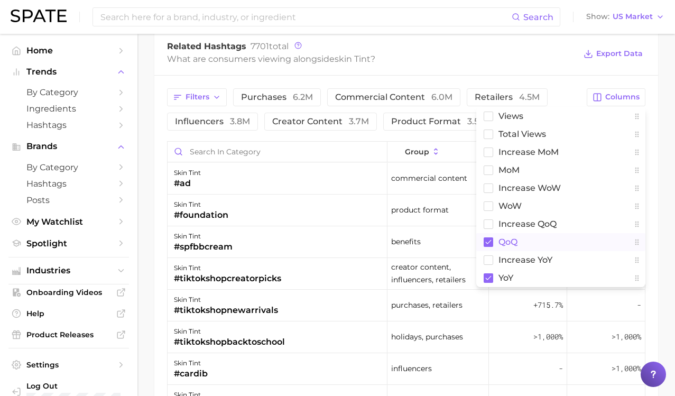
click at [524, 242] on button "QoQ" at bounding box center [560, 242] width 169 height 18
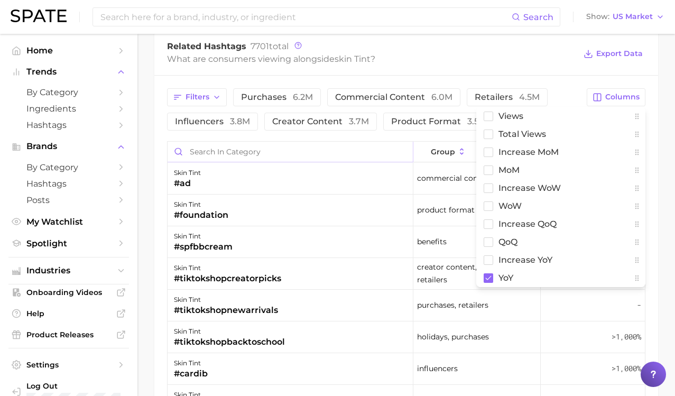
click at [358, 145] on input "Search in category" at bounding box center [289, 152] width 245 height 20
